Goal: Task Accomplishment & Management: Manage account settings

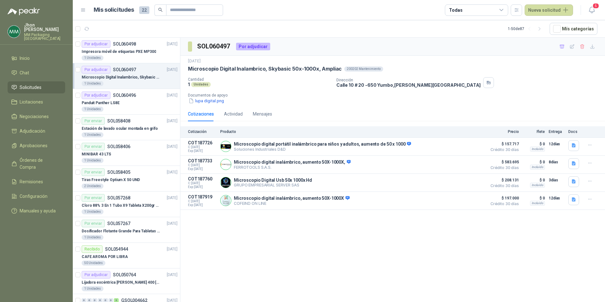
click at [23, 84] on span "Solicitudes" at bounding box center [31, 87] width 22 height 7
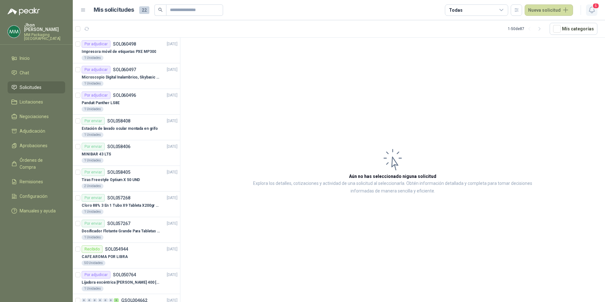
click at [597, 10] on button "5" at bounding box center [591, 9] width 11 height 11
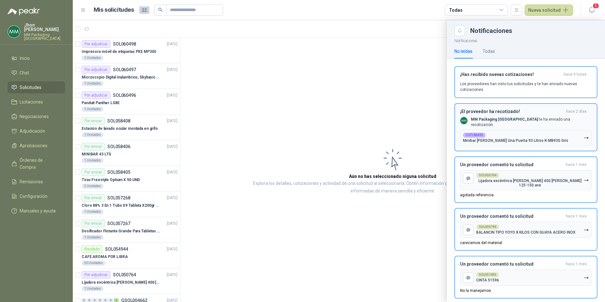
click at [523, 126] on div "¡El proveedor ha recotizado! [DATE] MM Packaging Colombia te ha enviado una rec…" at bounding box center [526, 127] width 132 height 37
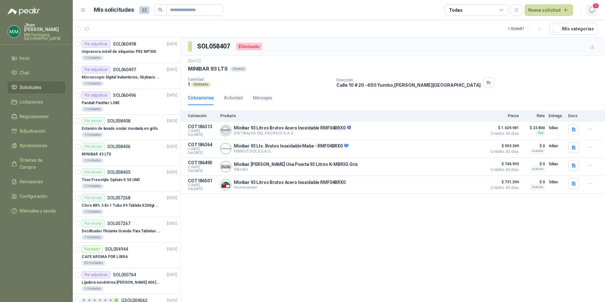
click at [592, 7] on icon "button" at bounding box center [592, 10] width 8 height 8
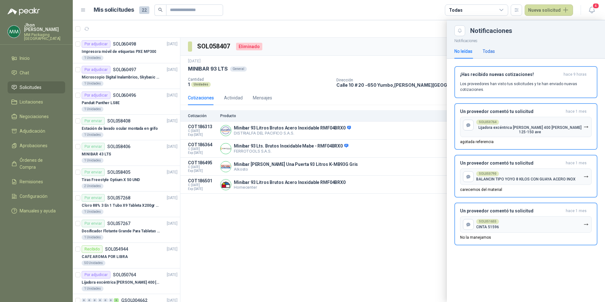
click at [490, 50] on div "Todas" at bounding box center [489, 51] width 12 height 7
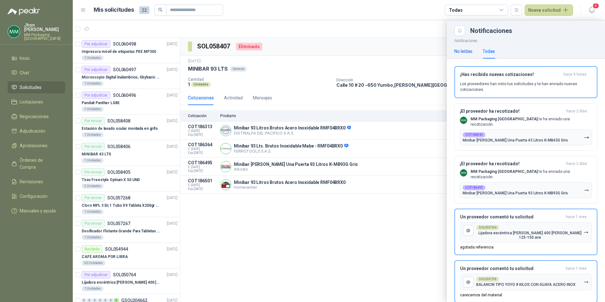
click at [459, 49] on div "No leídas" at bounding box center [463, 51] width 18 height 7
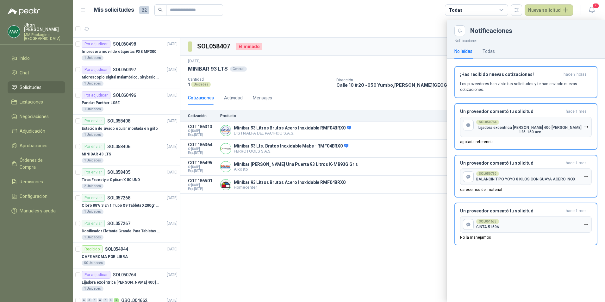
click at [461, 50] on div "No leídas" at bounding box center [463, 51] width 18 height 7
click at [461, 34] on button "Close" at bounding box center [459, 30] width 11 height 11
